Goal: Transaction & Acquisition: Book appointment/travel/reservation

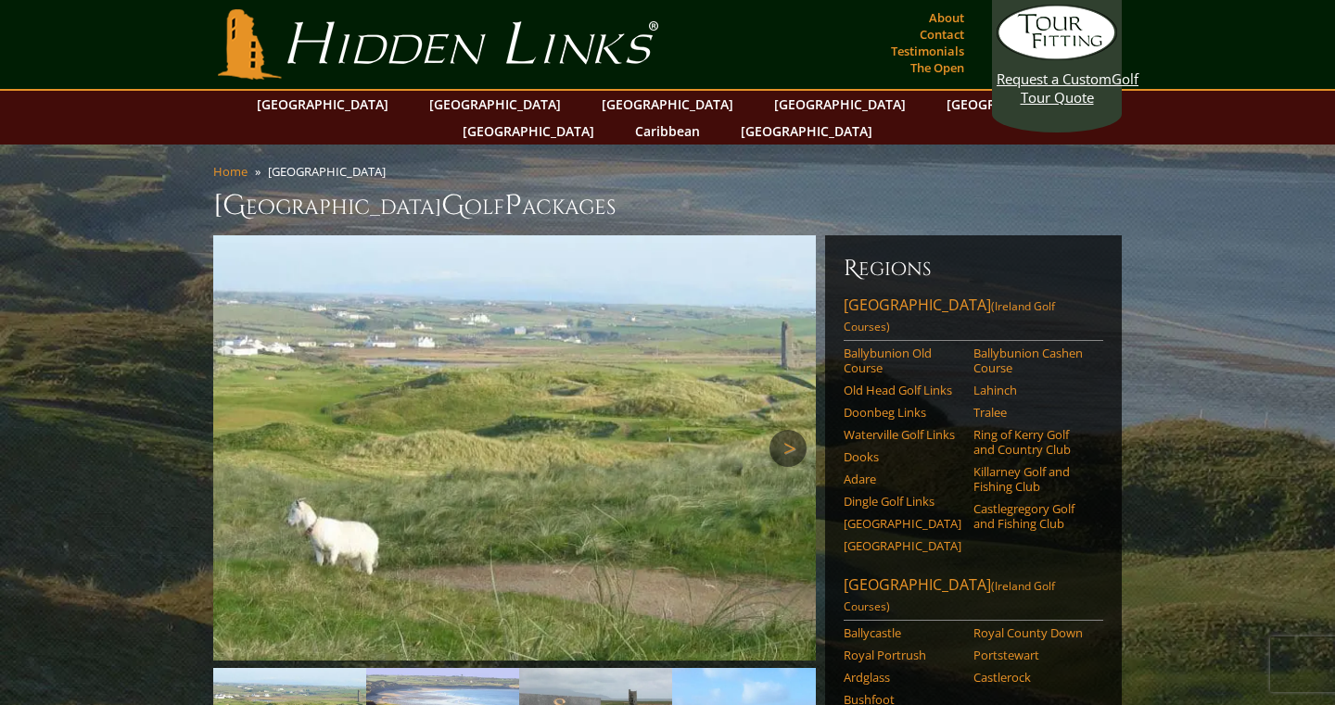
click at [795, 430] on link "Next" at bounding box center [787, 448] width 37 height 37
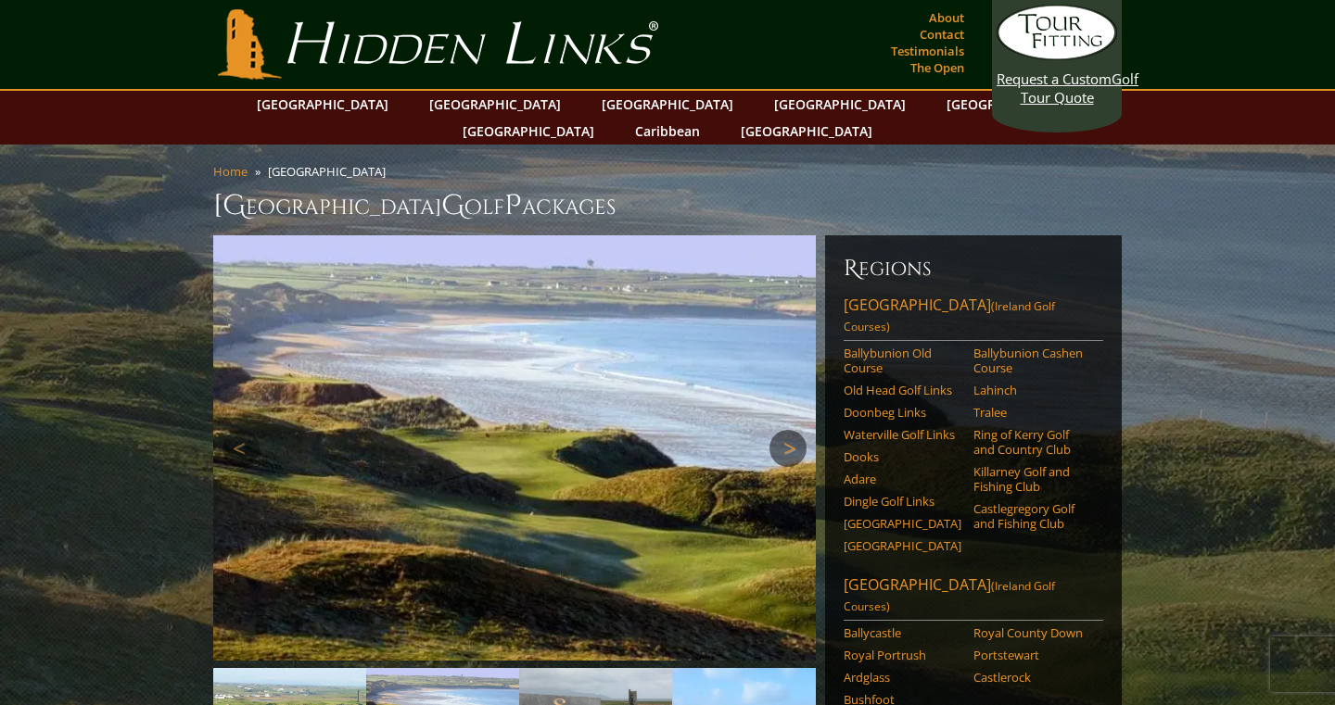
click at [795, 430] on link "Next" at bounding box center [787, 448] width 37 height 37
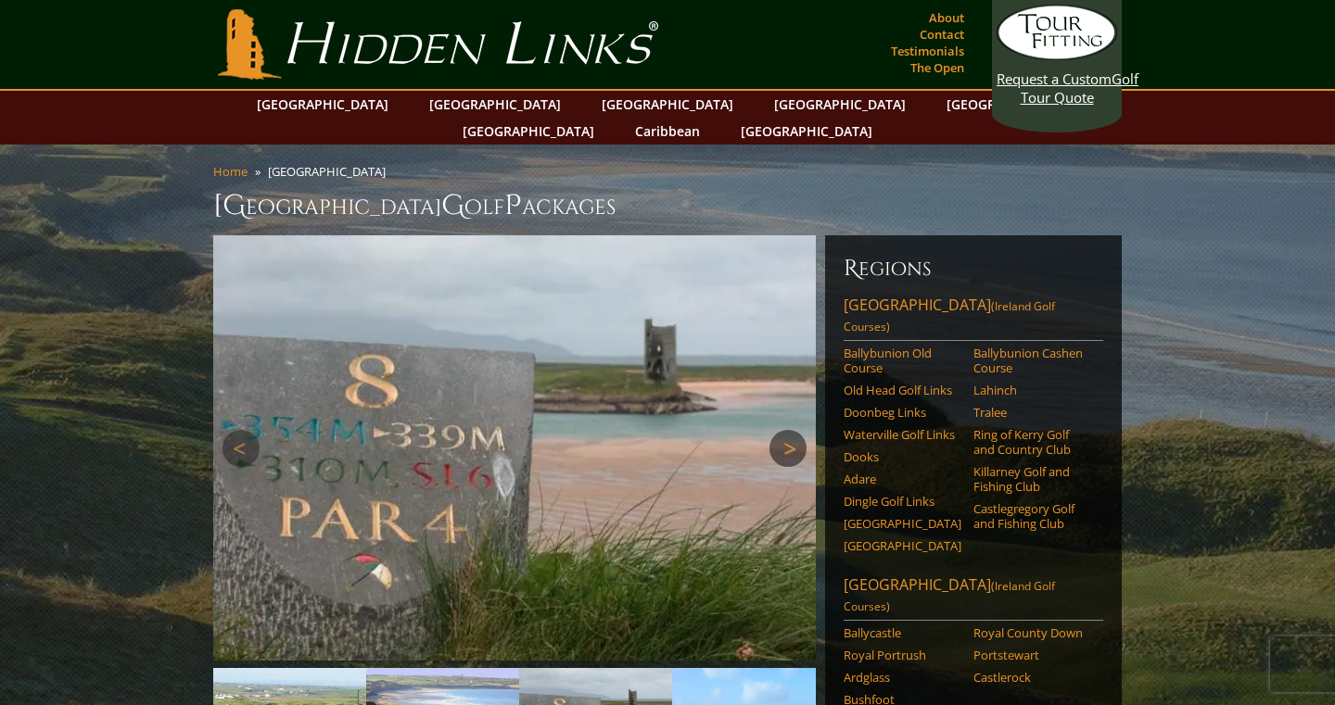
click at [795, 430] on link "Next" at bounding box center [787, 448] width 37 height 37
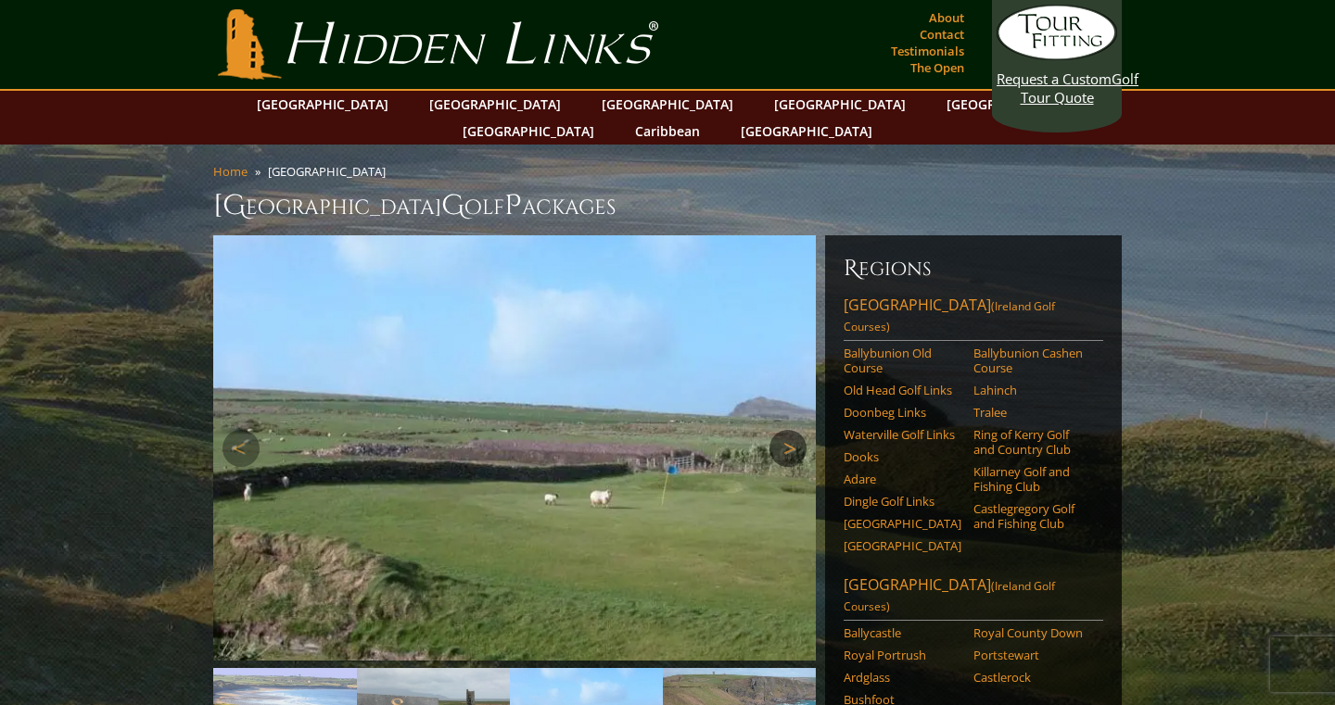
click at [795, 430] on link "Next" at bounding box center [787, 448] width 37 height 37
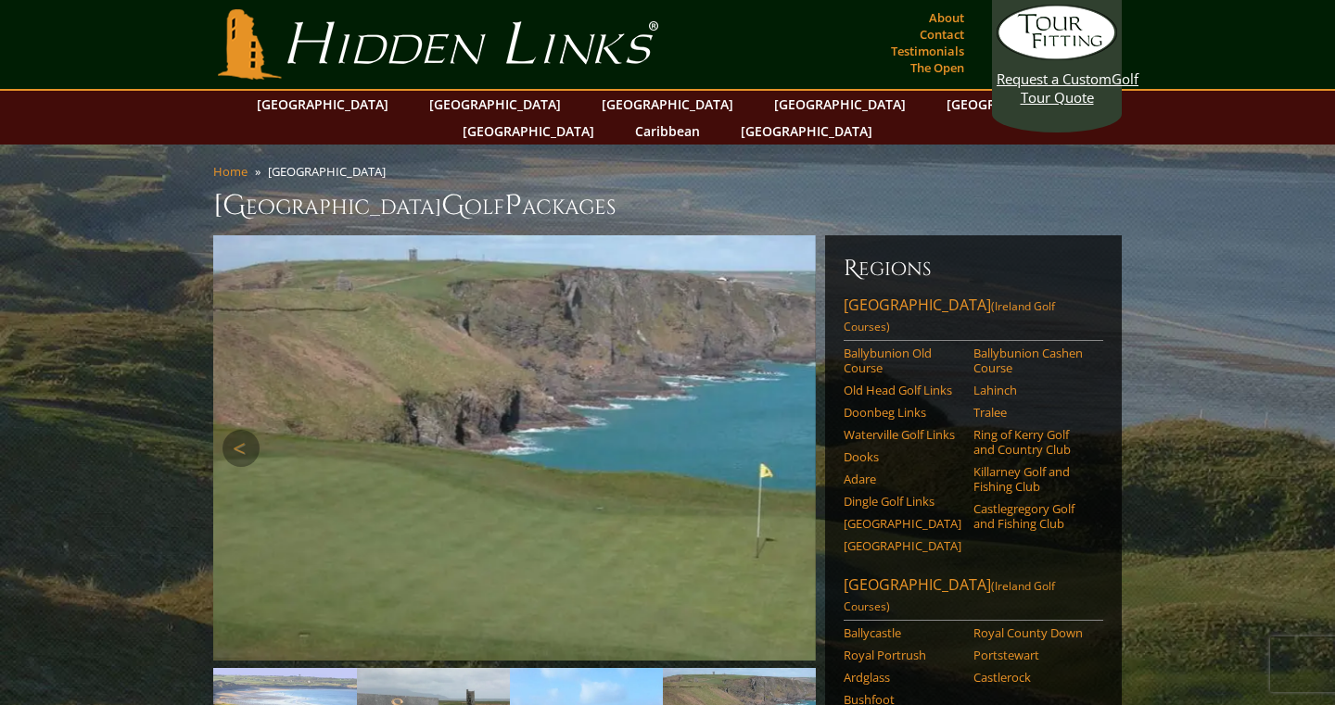
click at [795, 430] on link "Next" at bounding box center [787, 448] width 37 height 37
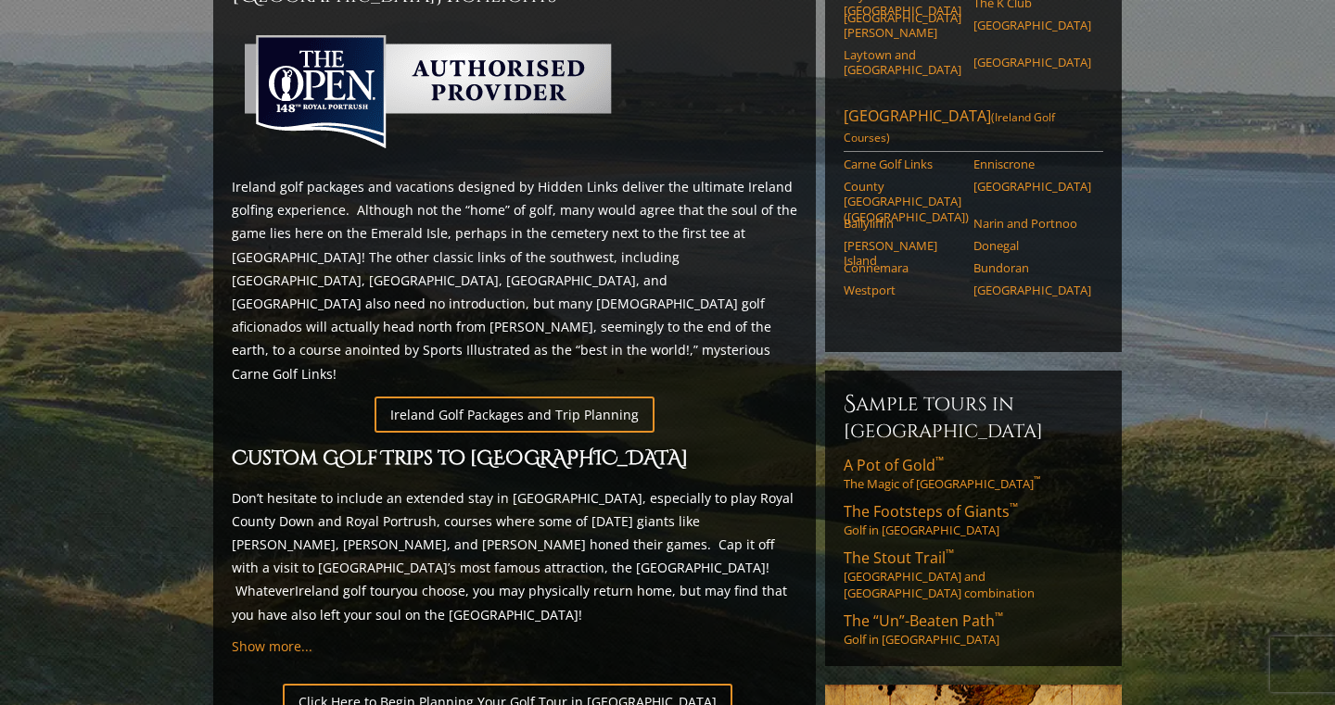
scroll to position [863, 0]
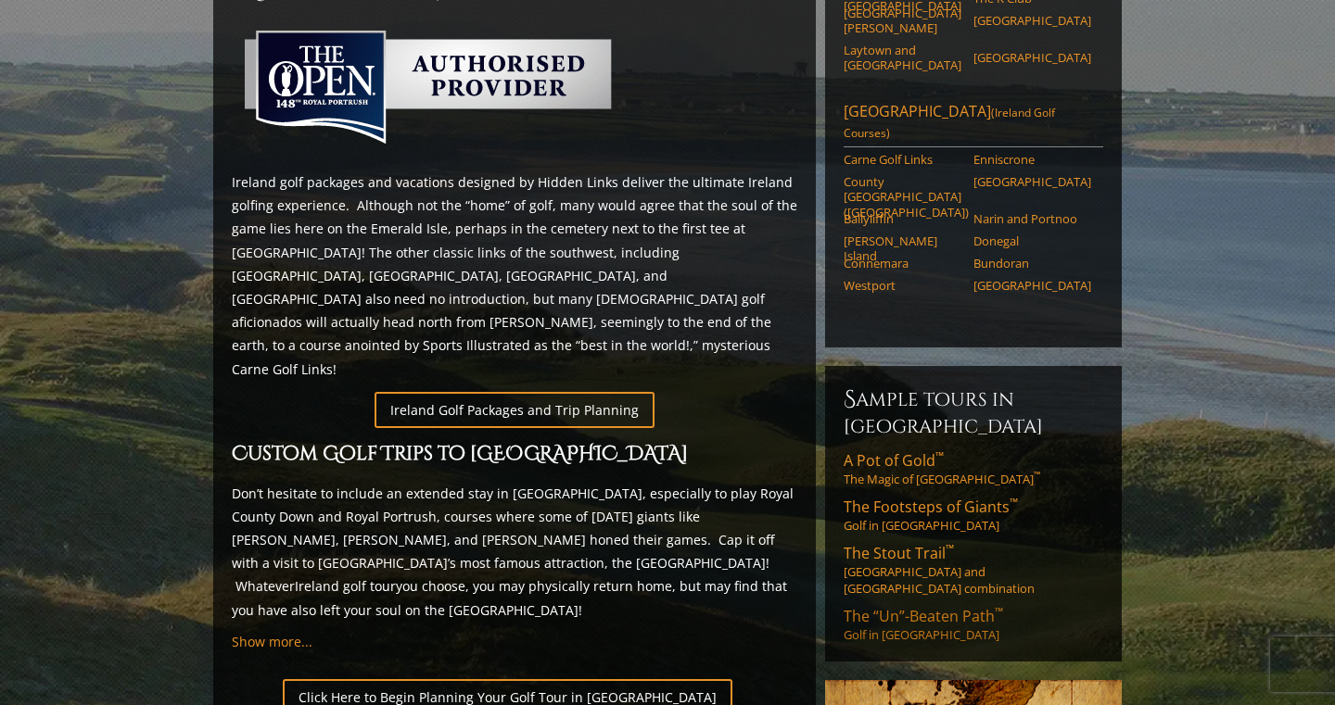
click at [885, 606] on span "The “Un”-Beaten Path ™" at bounding box center [922, 616] width 159 height 20
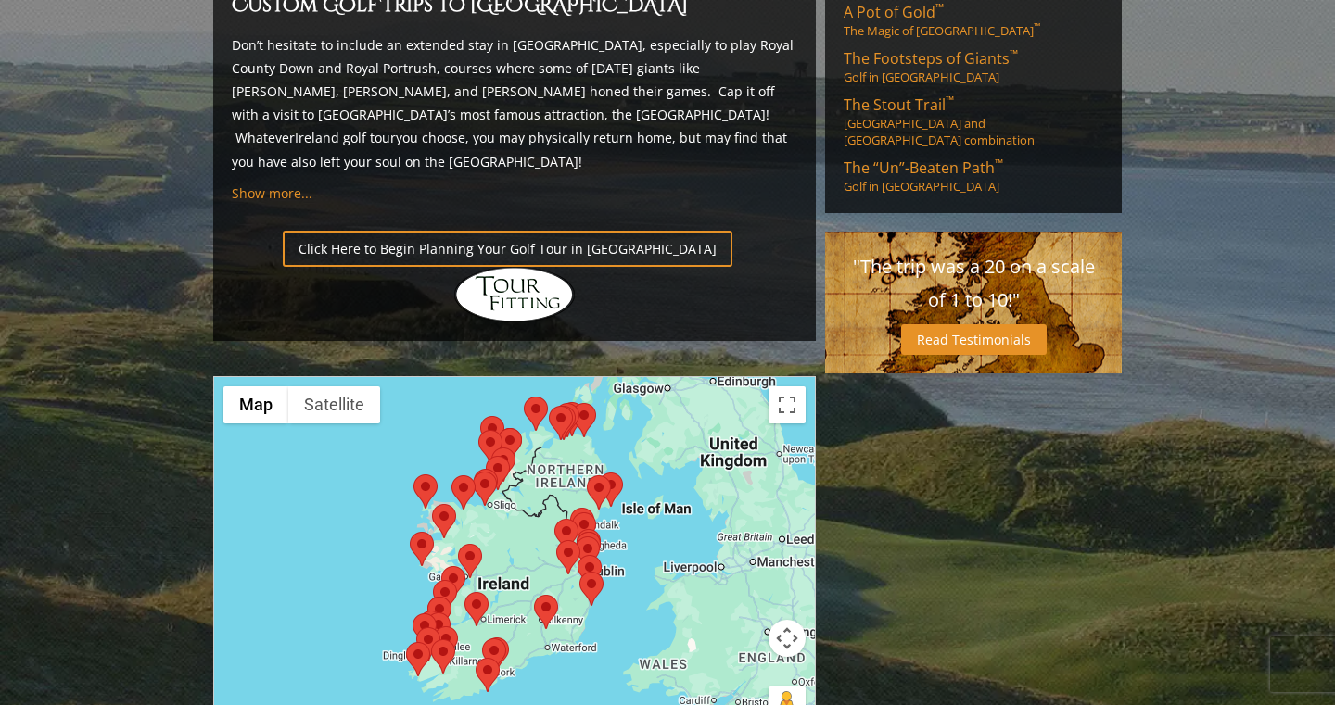
scroll to position [1312, 0]
click at [786, 386] on button "Toggle fullscreen view" at bounding box center [786, 404] width 37 height 37
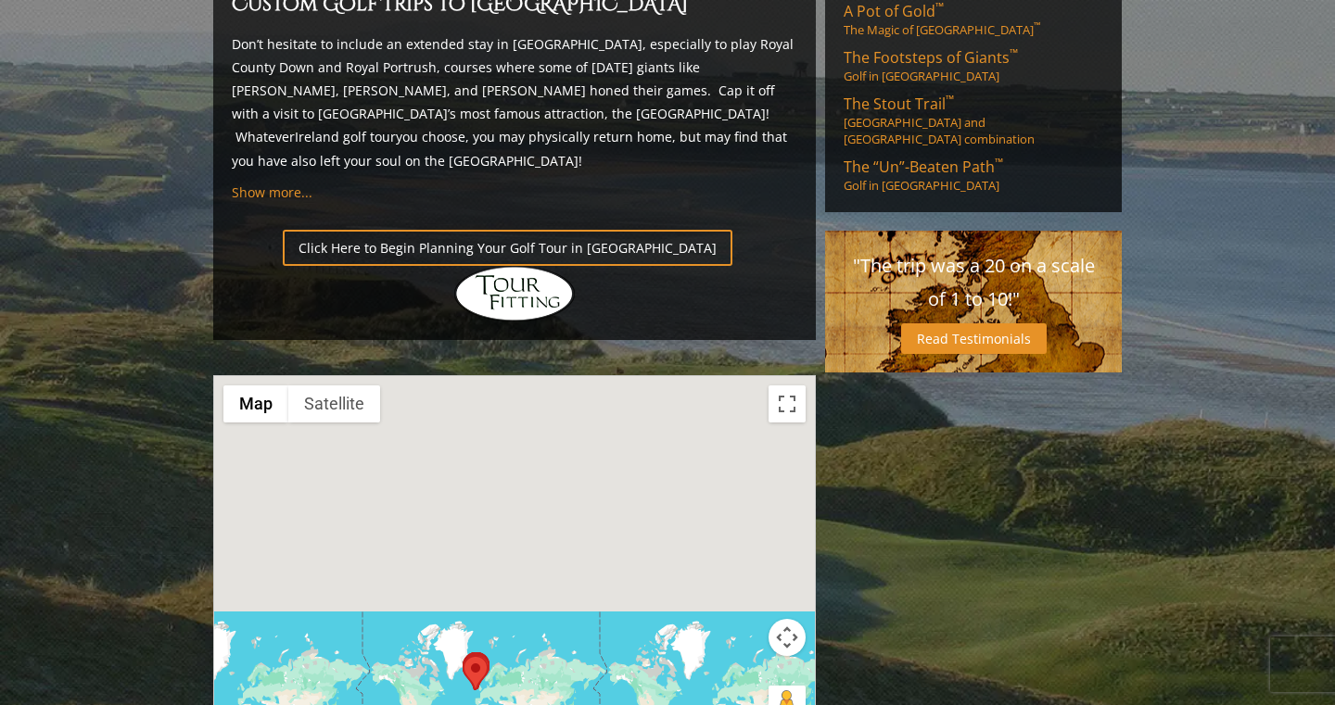
click at [792, 619] on button "Map camera controls" at bounding box center [786, 637] width 37 height 37
click at [746, 573] on button "Zoom in" at bounding box center [740, 591] width 37 height 37
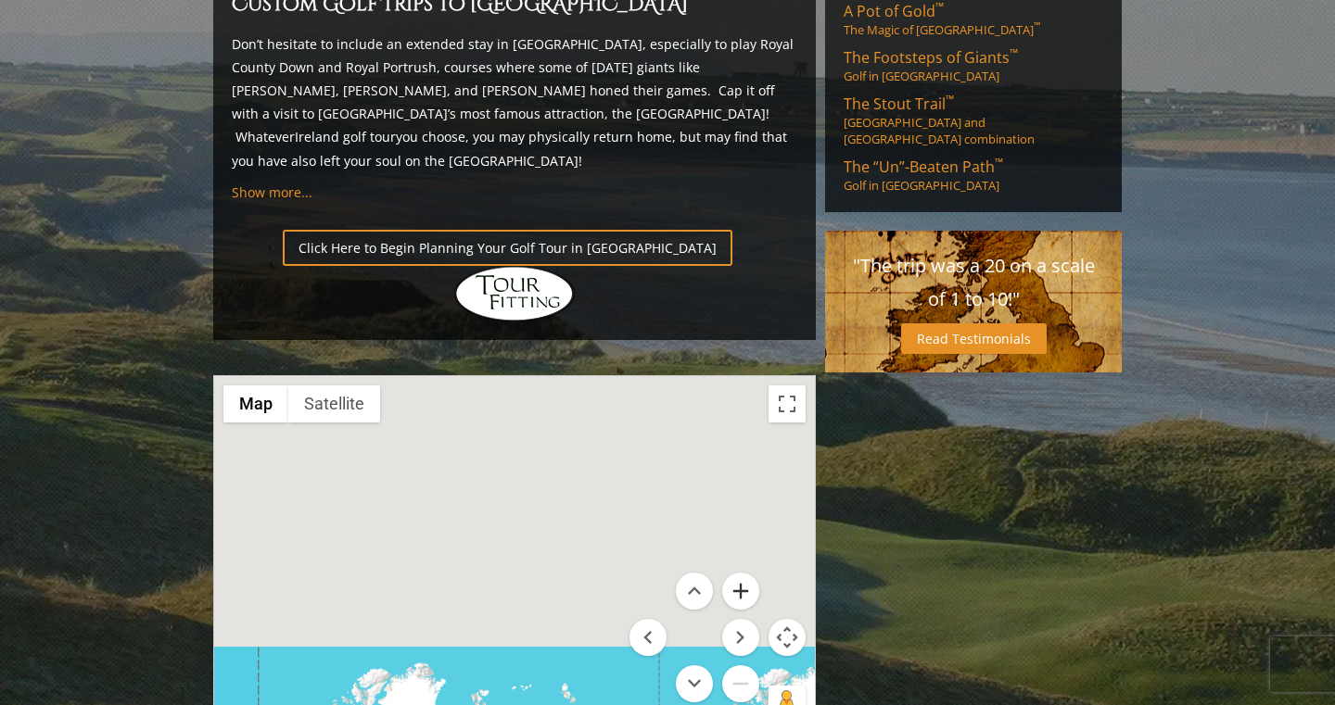
click at [746, 573] on button "Zoom in" at bounding box center [740, 591] width 37 height 37
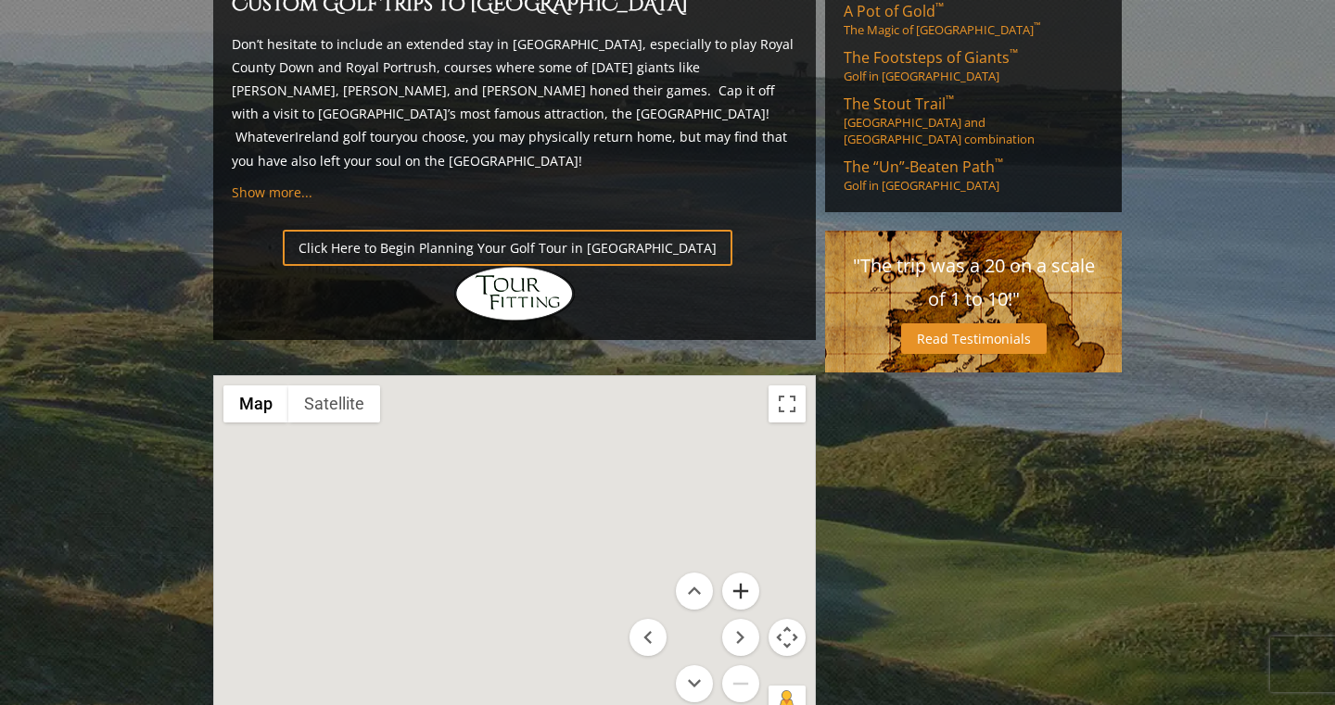
click at [746, 573] on button "Zoom in" at bounding box center [740, 591] width 37 height 37
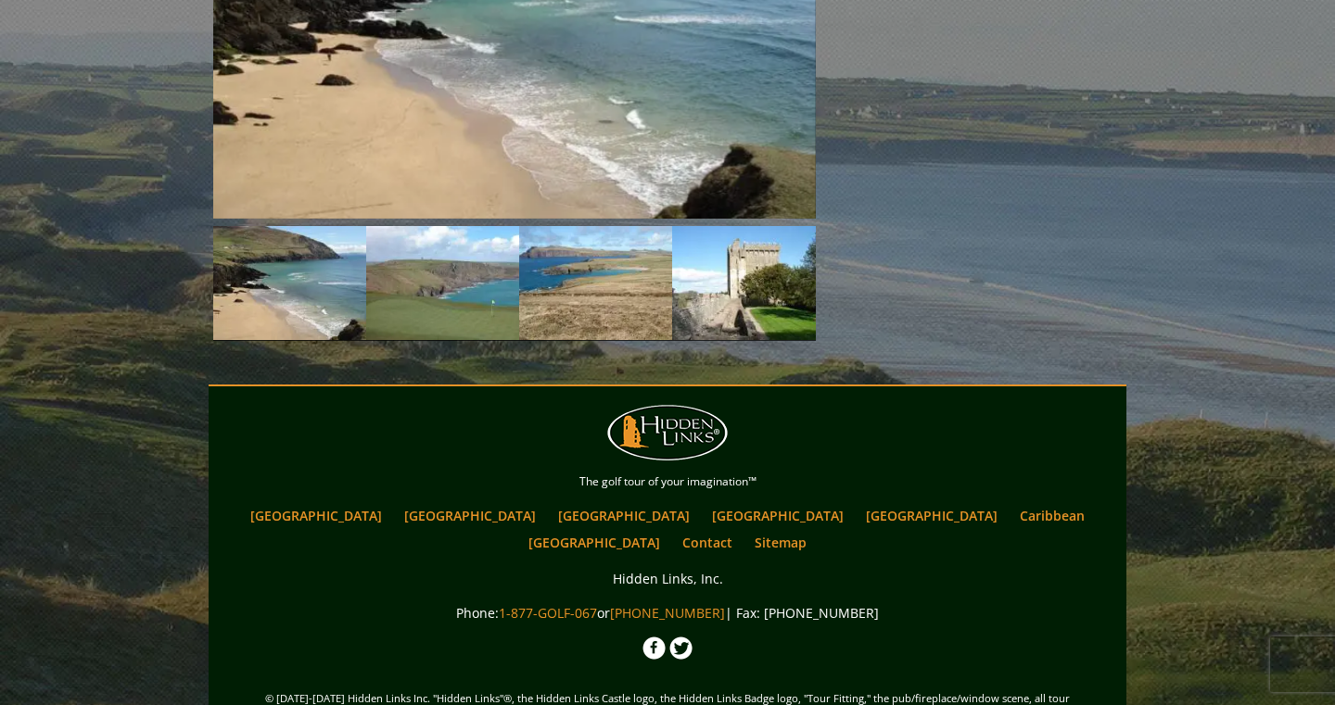
scroll to position [2302, 0]
